Goal: Task Accomplishment & Management: Use online tool/utility

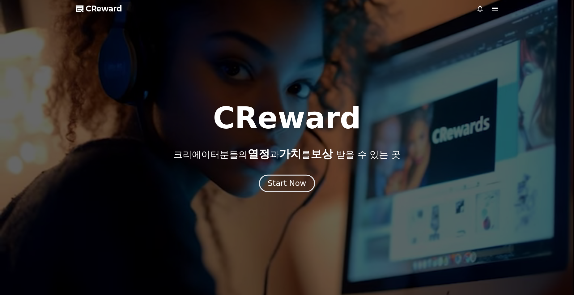
click at [299, 180] on div "Start Now" at bounding box center [287, 183] width 38 height 11
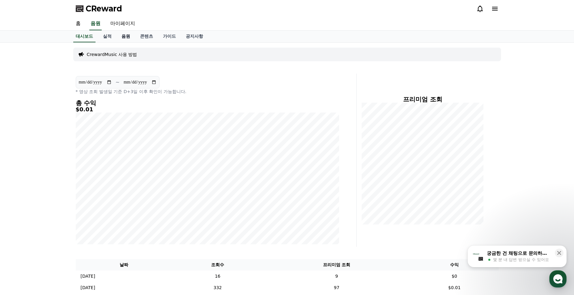
click at [128, 34] on link "음원" at bounding box center [126, 37] width 19 height 12
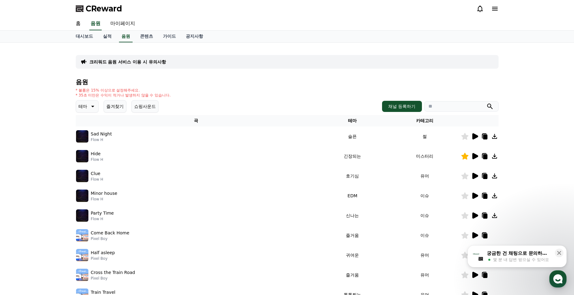
click at [123, 108] on button "즐겨찾기" at bounding box center [115, 106] width 23 height 12
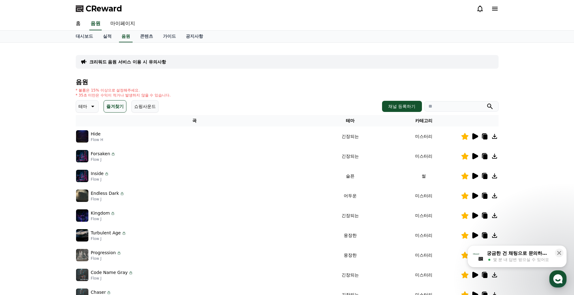
scroll to position [31, 0]
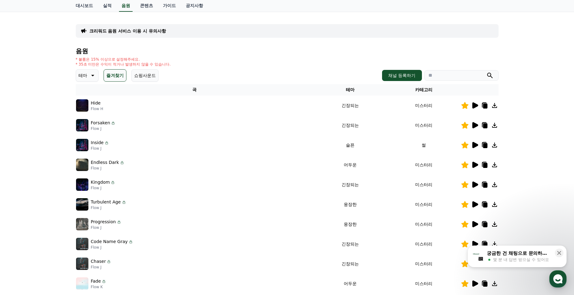
click at [475, 108] on icon at bounding box center [474, 105] width 7 height 7
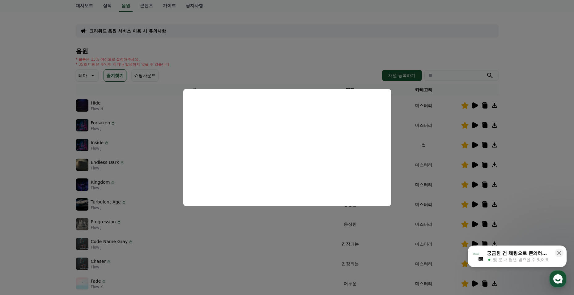
drag, startPoint x: 534, startPoint y: 131, endPoint x: 529, endPoint y: 128, distance: 6.0
click at [534, 131] on button "close modal" at bounding box center [287, 147] width 574 height 295
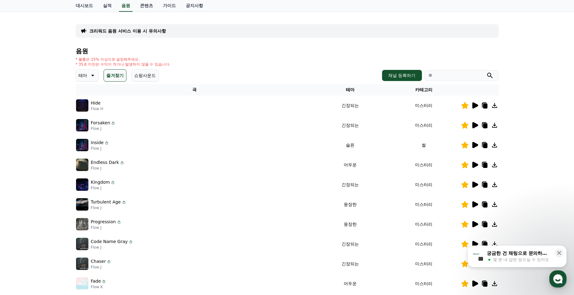
click at [486, 106] on icon at bounding box center [485, 106] width 4 height 5
